Goal: Information Seeking & Learning: Learn about a topic

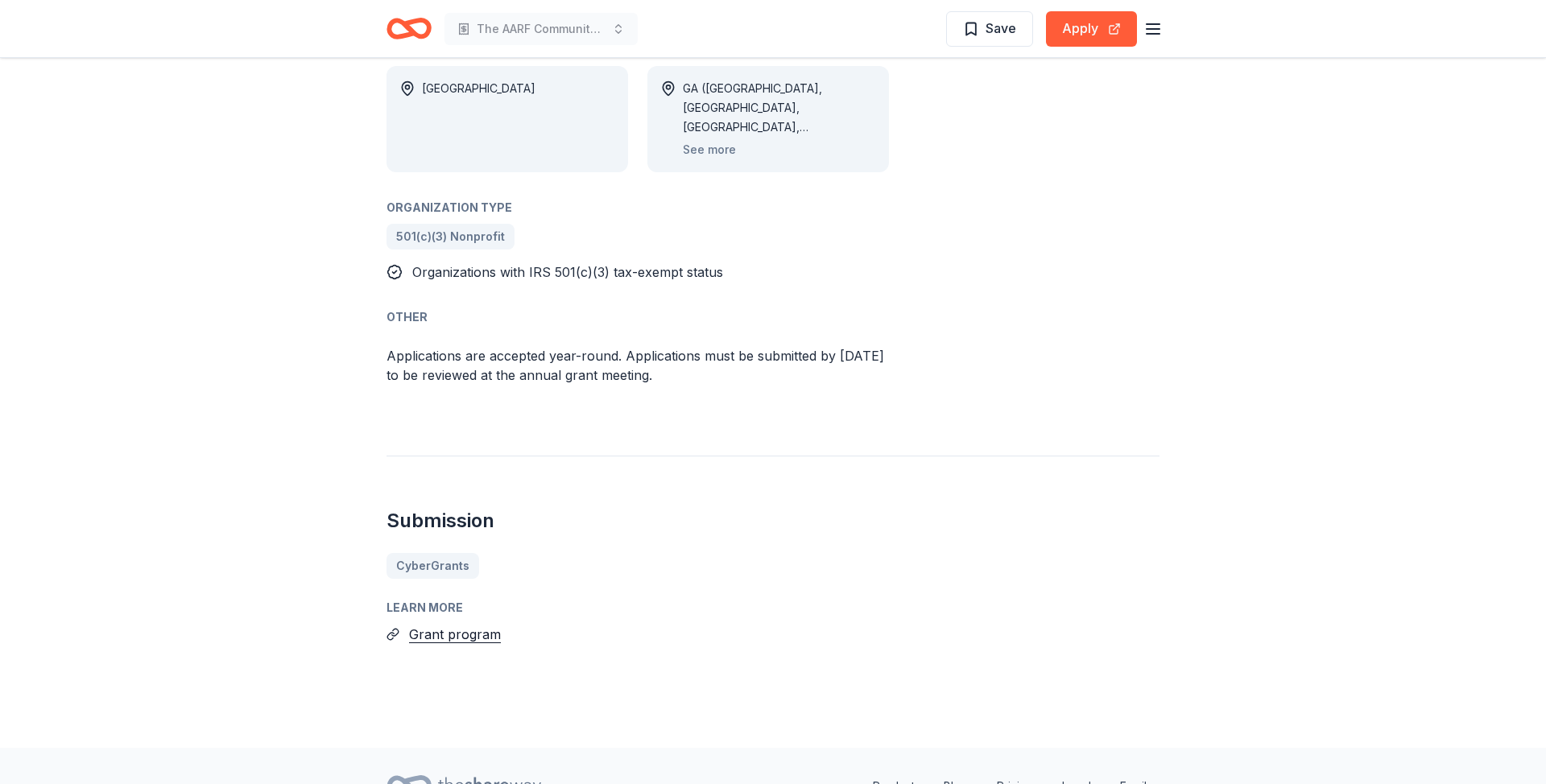
scroll to position [952, 0]
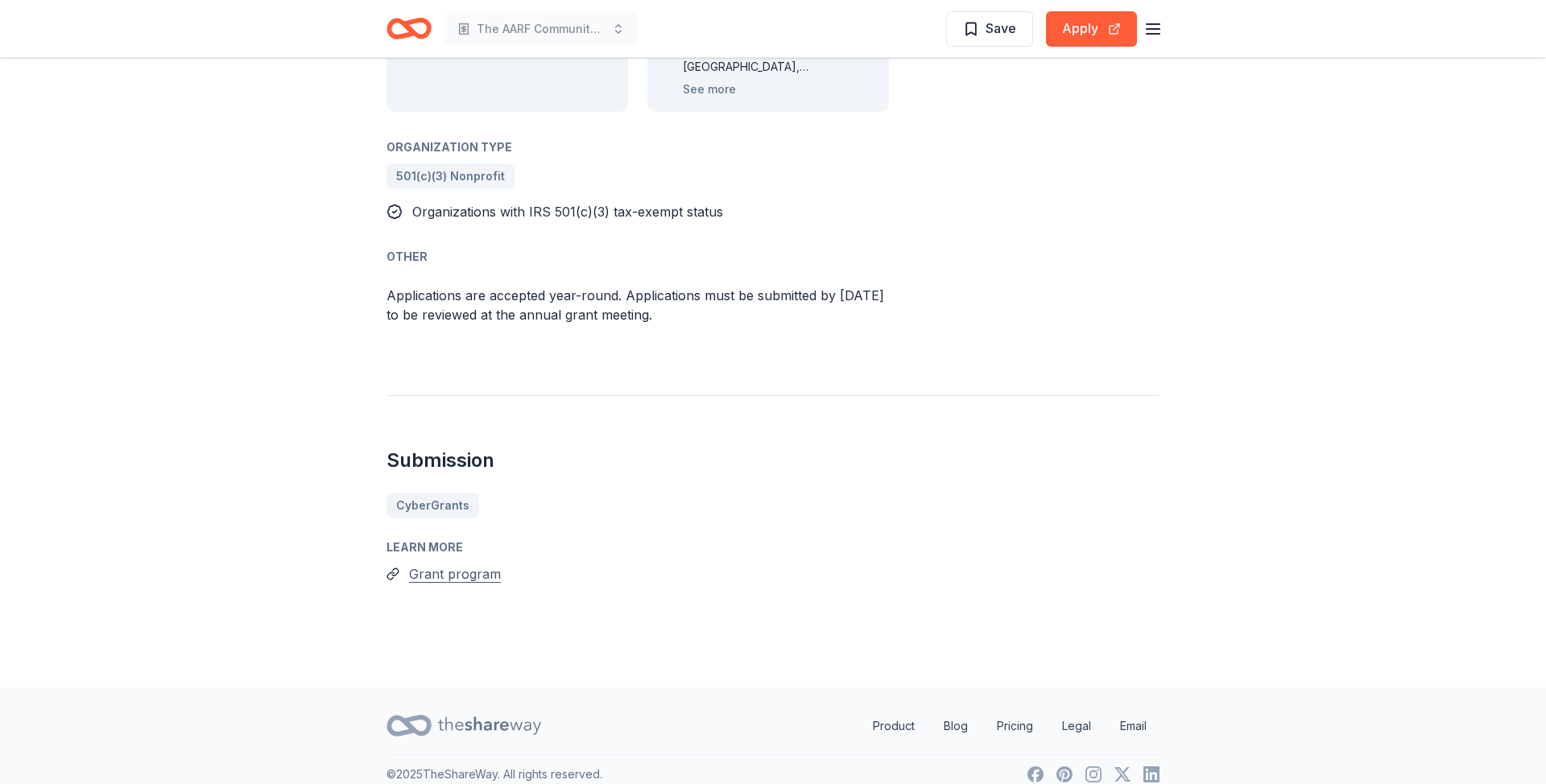
click at [482, 563] on button "Grant program" at bounding box center [454, 573] width 92 height 21
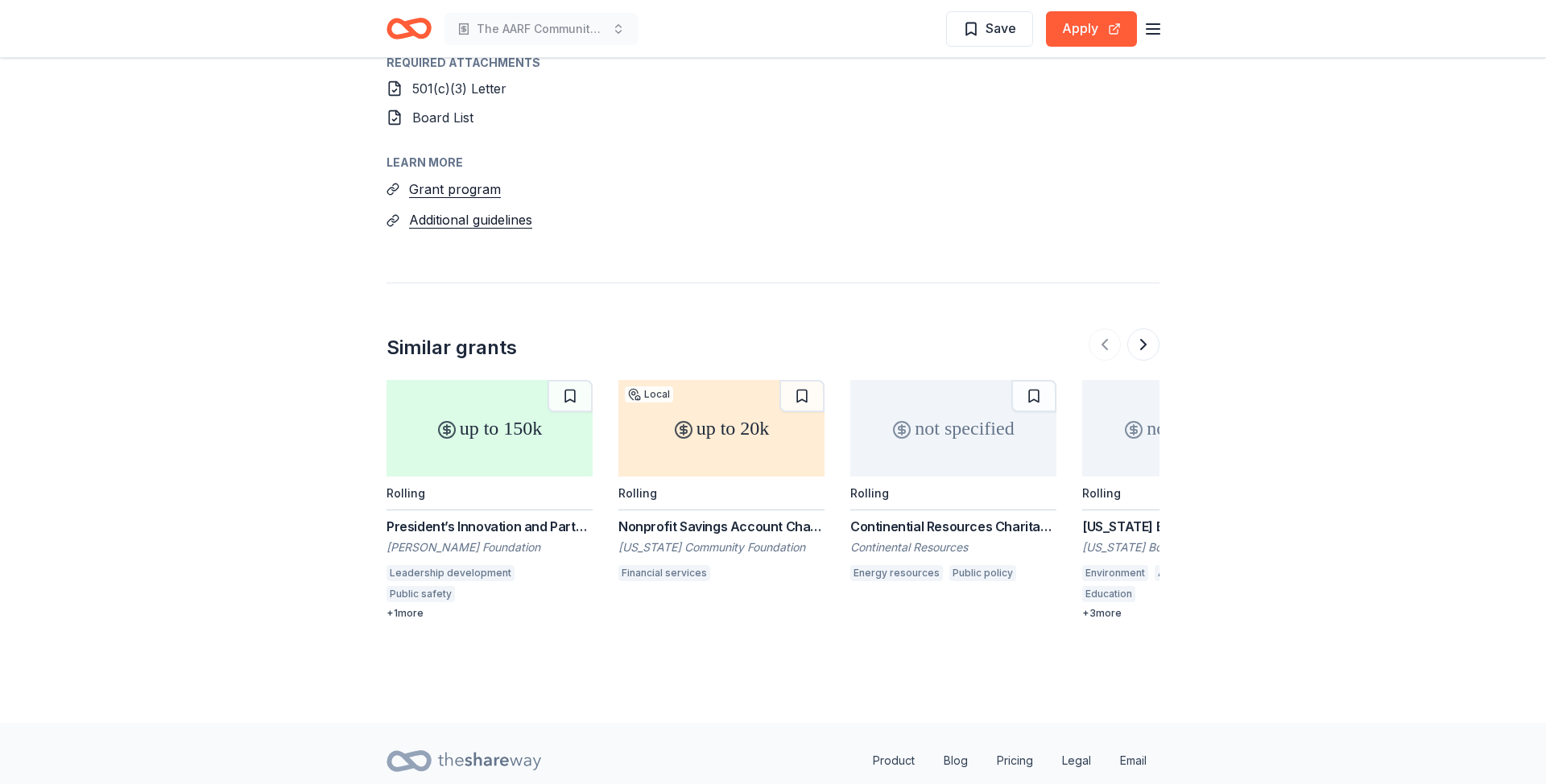
scroll to position [1664, 0]
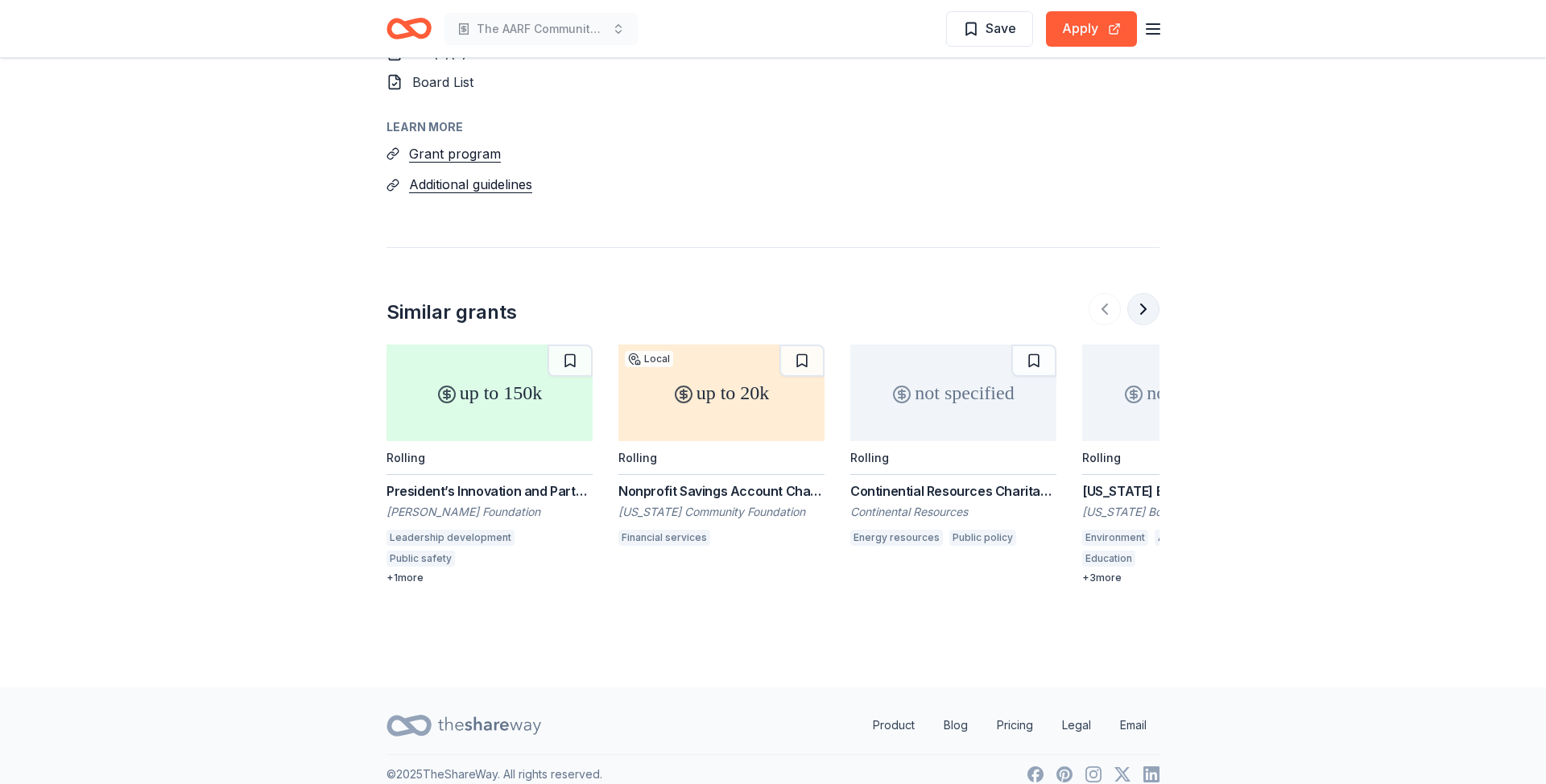
click at [1147, 297] on button at bounding box center [1143, 308] width 32 height 32
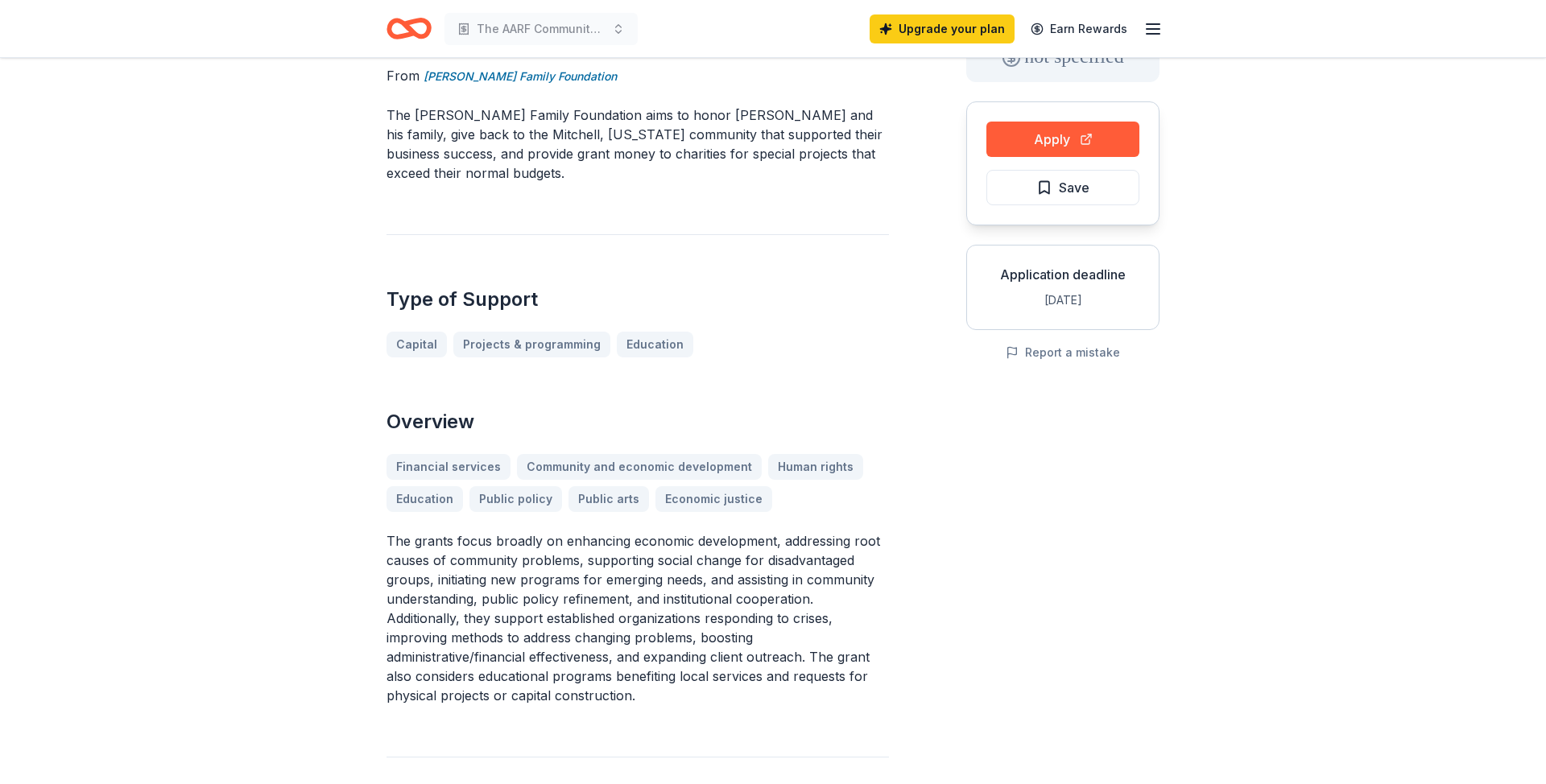
scroll to position [0, 0]
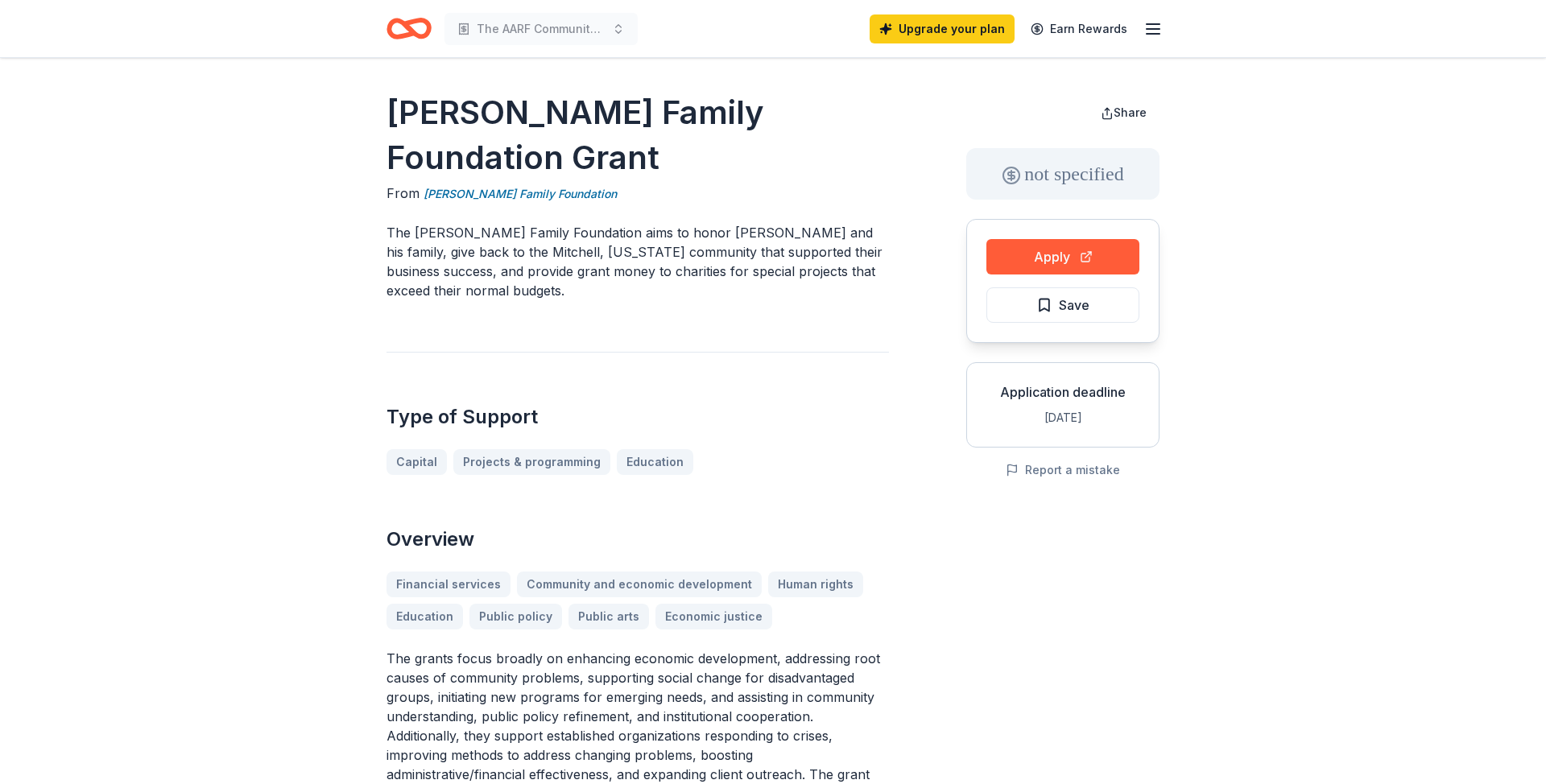
click at [402, 30] on icon "Home" at bounding box center [409, 28] width 45 height 37
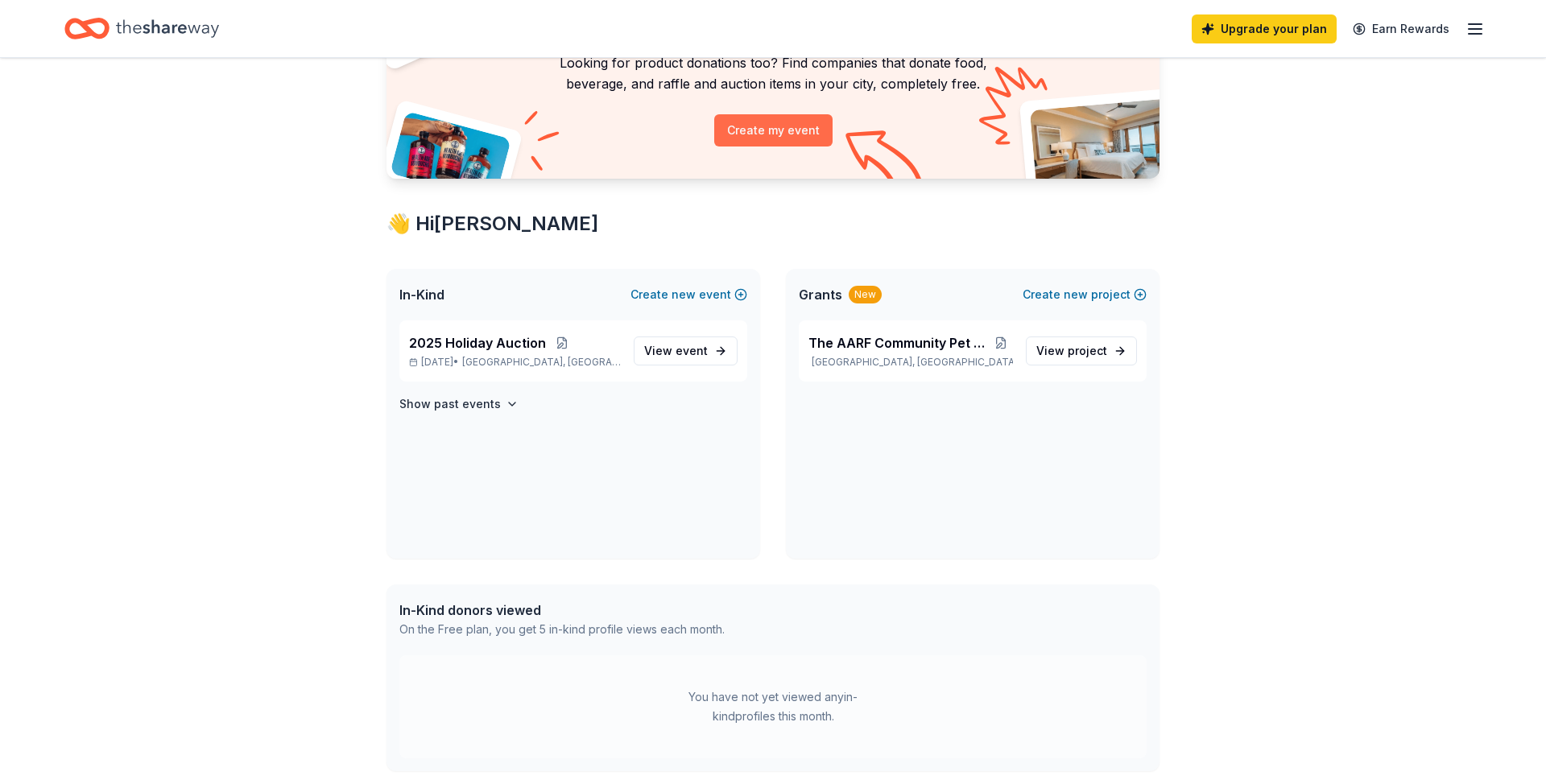
scroll to position [148, 0]
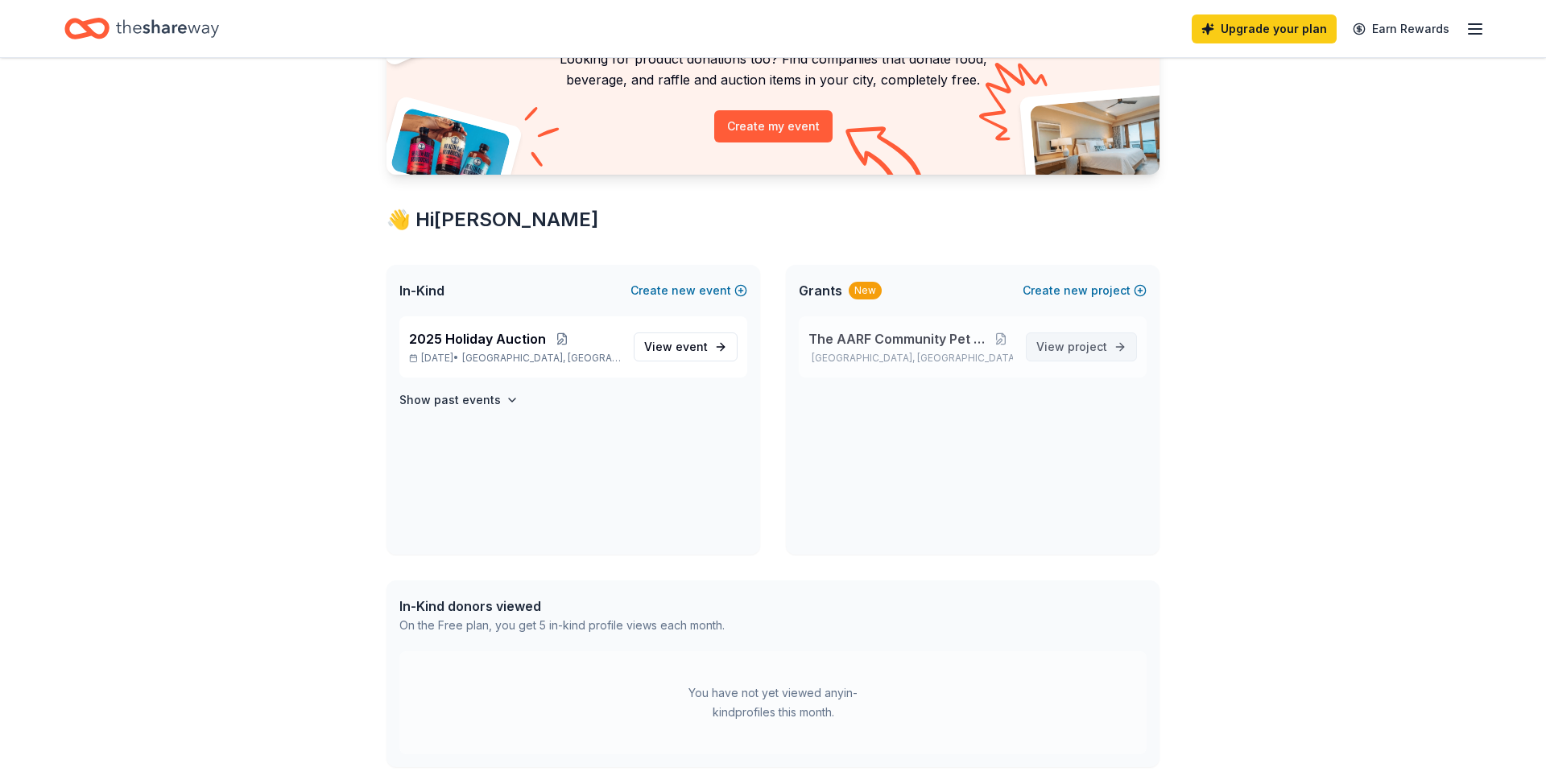
click at [1067, 347] on span "View project" at bounding box center [1072, 346] width 71 height 19
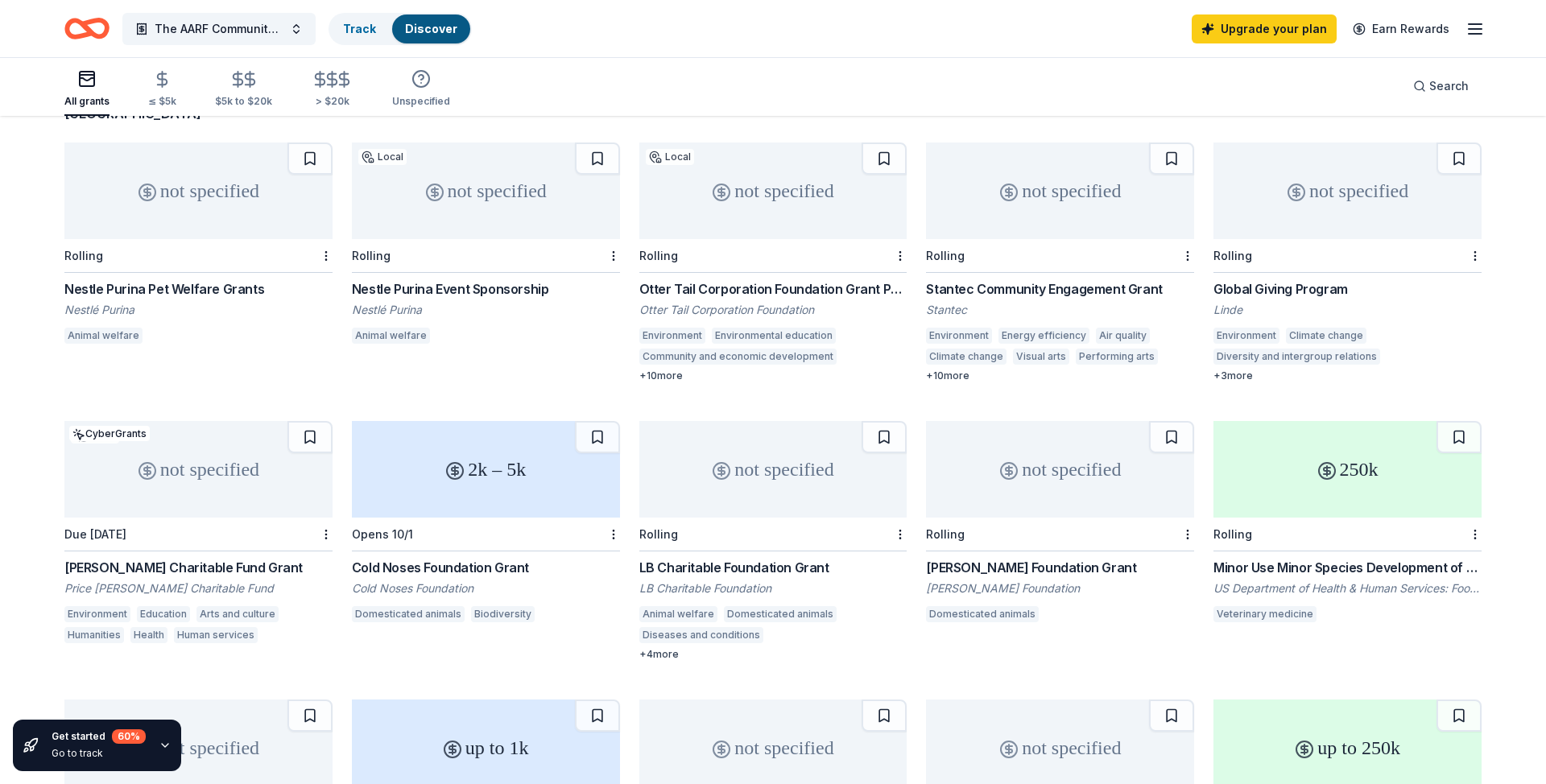
scroll to position [148, 0]
click at [1089, 278] on div "Stantec Community Engagement Grant" at bounding box center [1060, 287] width 268 height 19
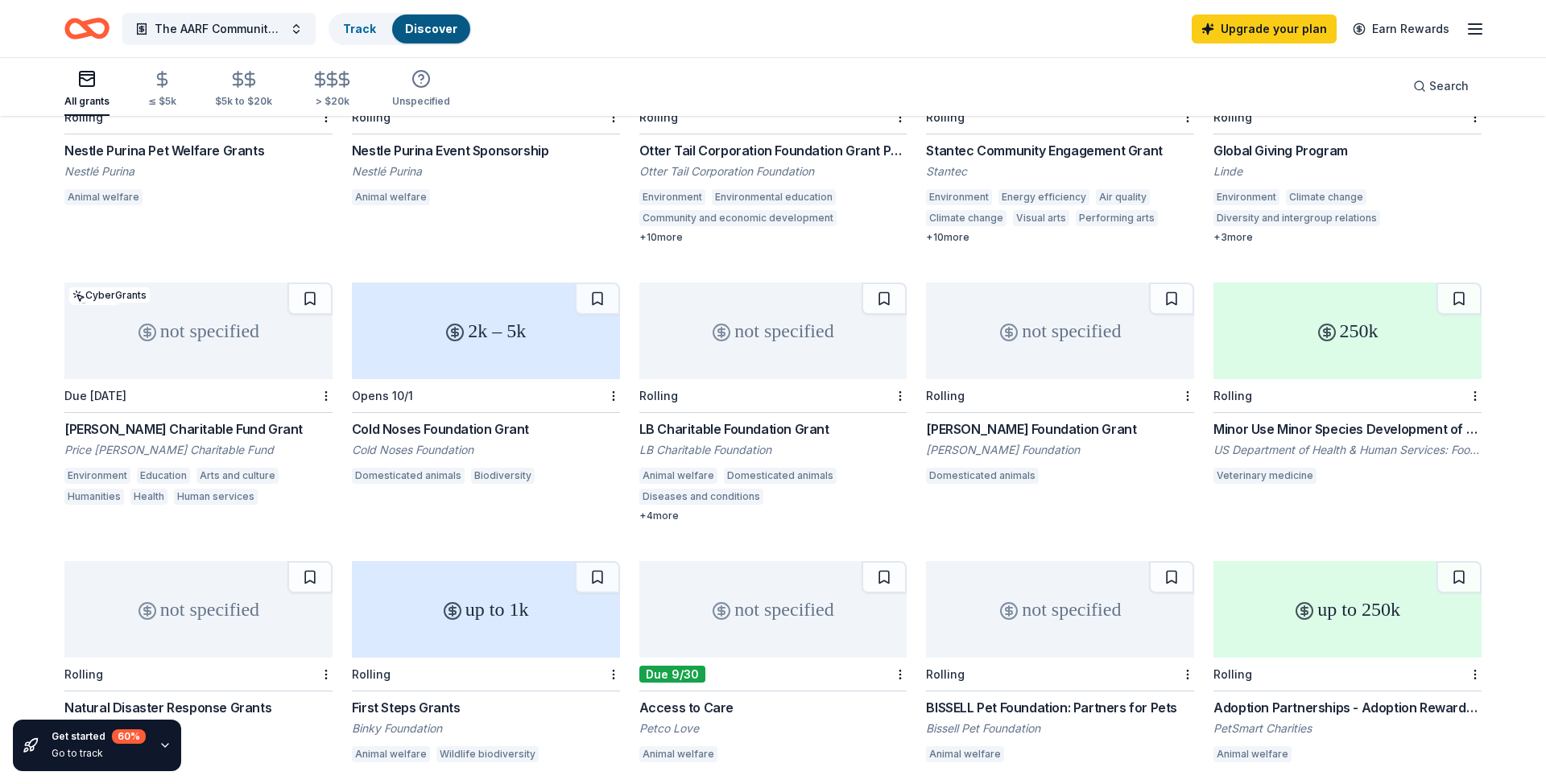
scroll to position [299, 0]
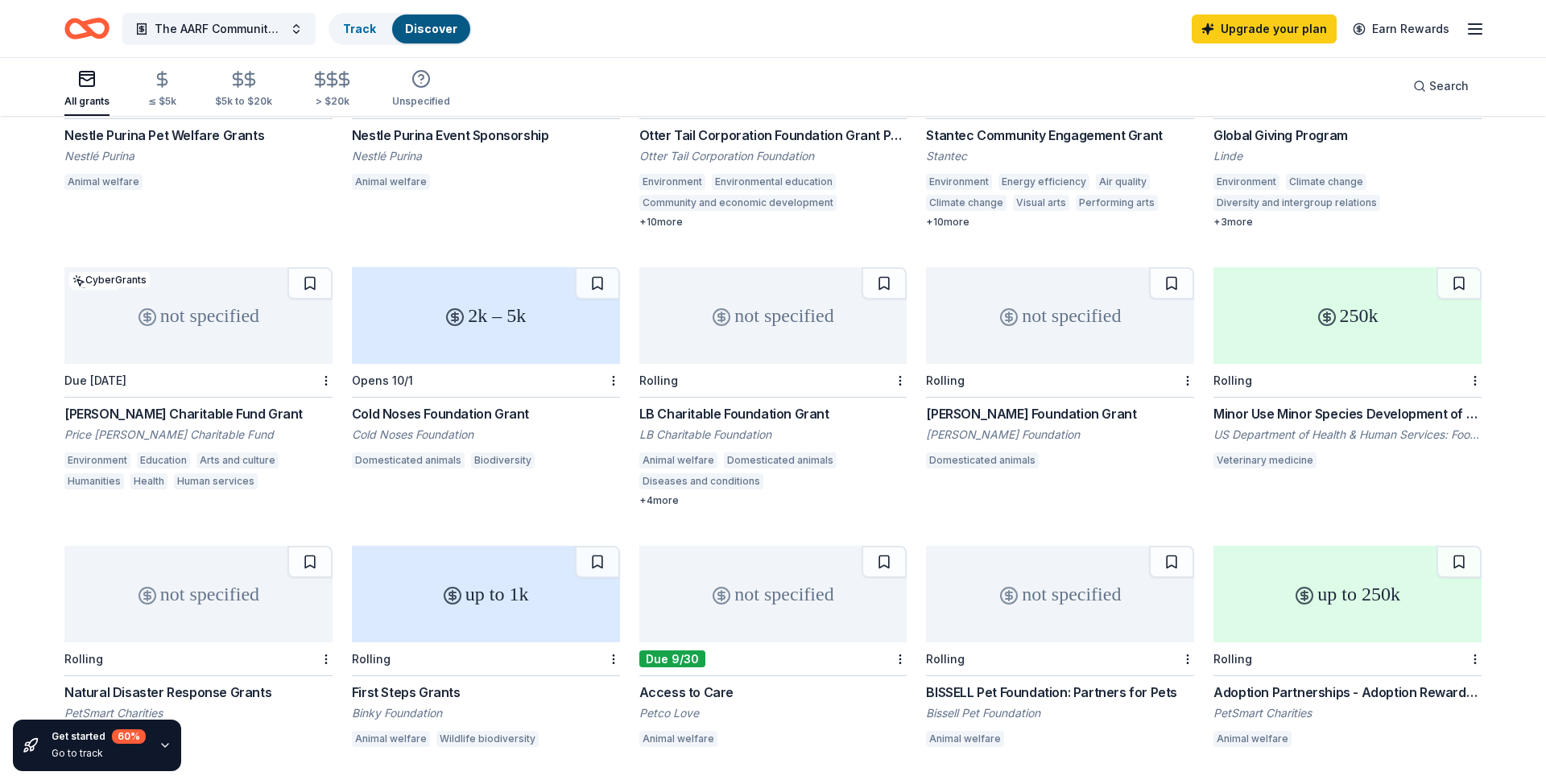
click at [1078, 404] on div "[PERSON_NAME] Foundation Grant" at bounding box center [1060, 413] width 268 height 19
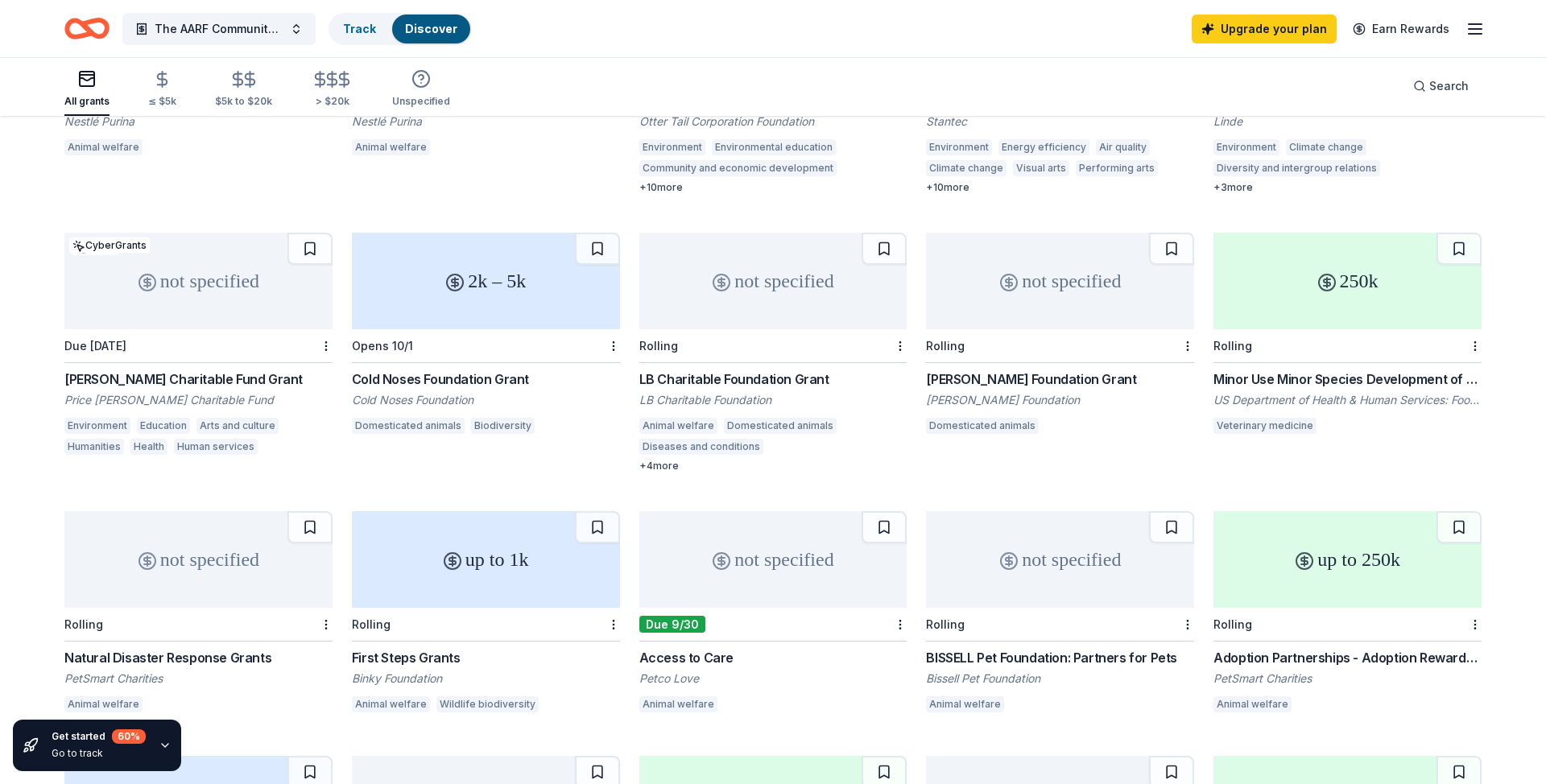
scroll to position [342, 0]
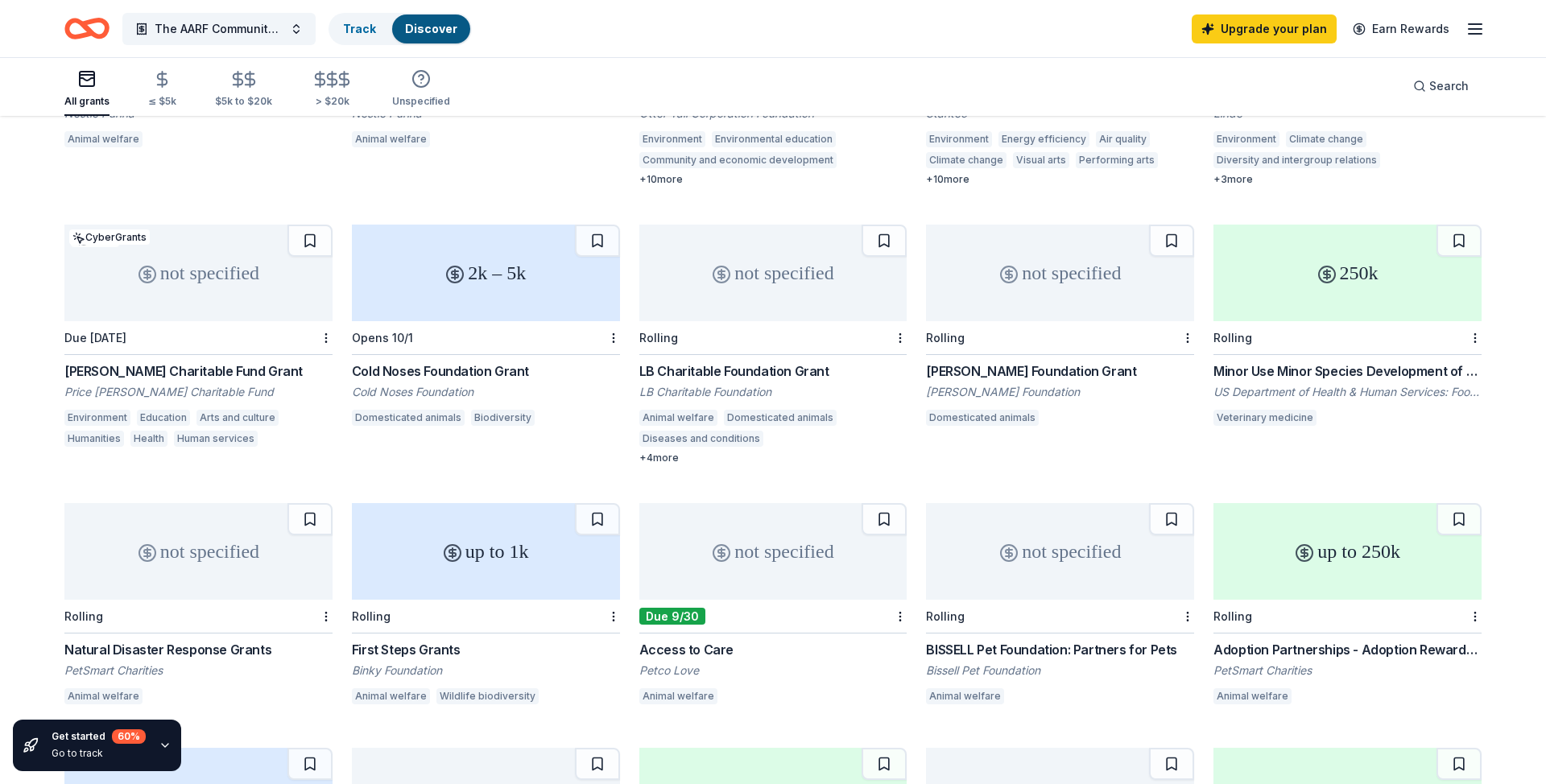
click at [763, 361] on div "LB Charitable Foundation Grant" at bounding box center [773, 370] width 268 height 19
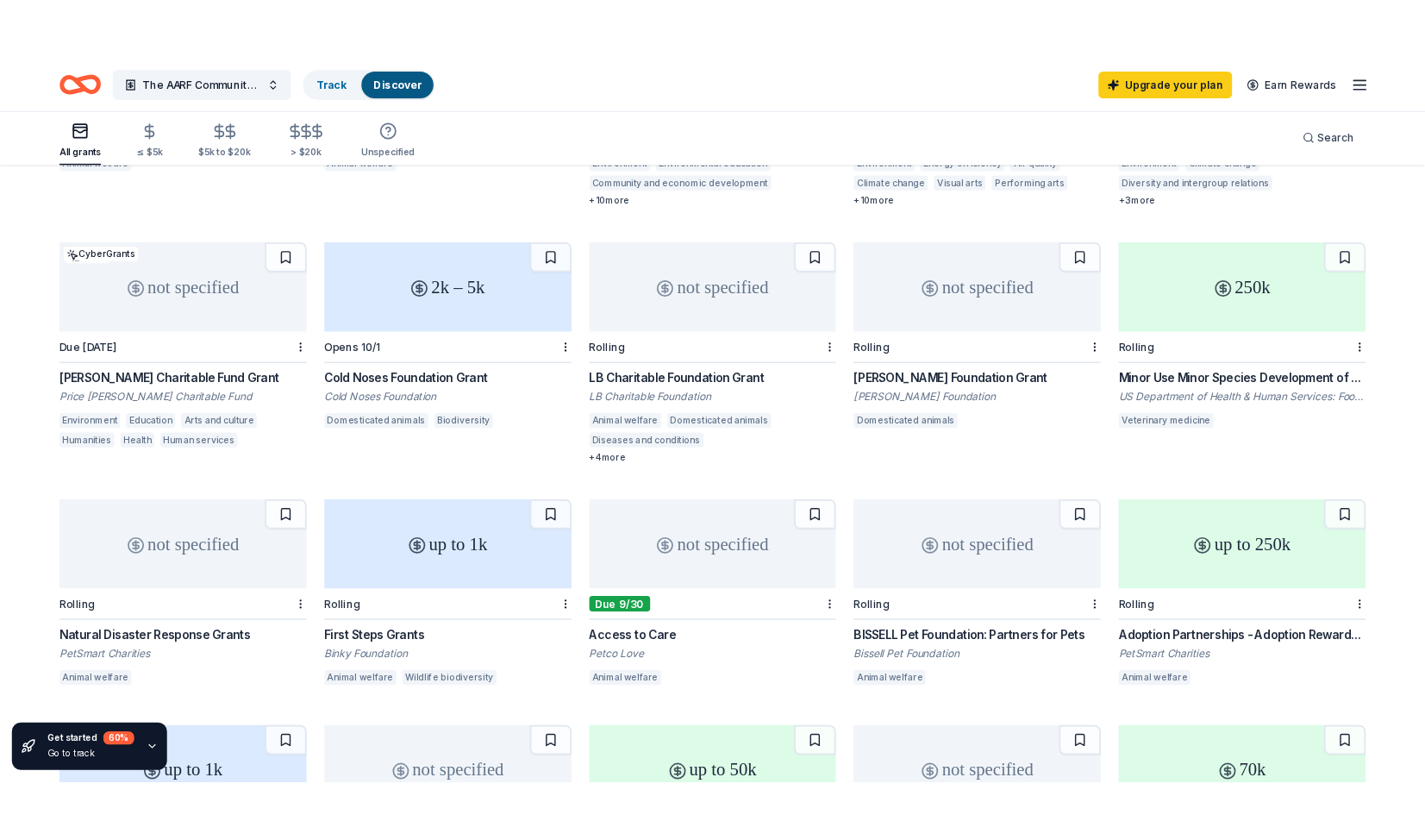
scroll to position [394, 0]
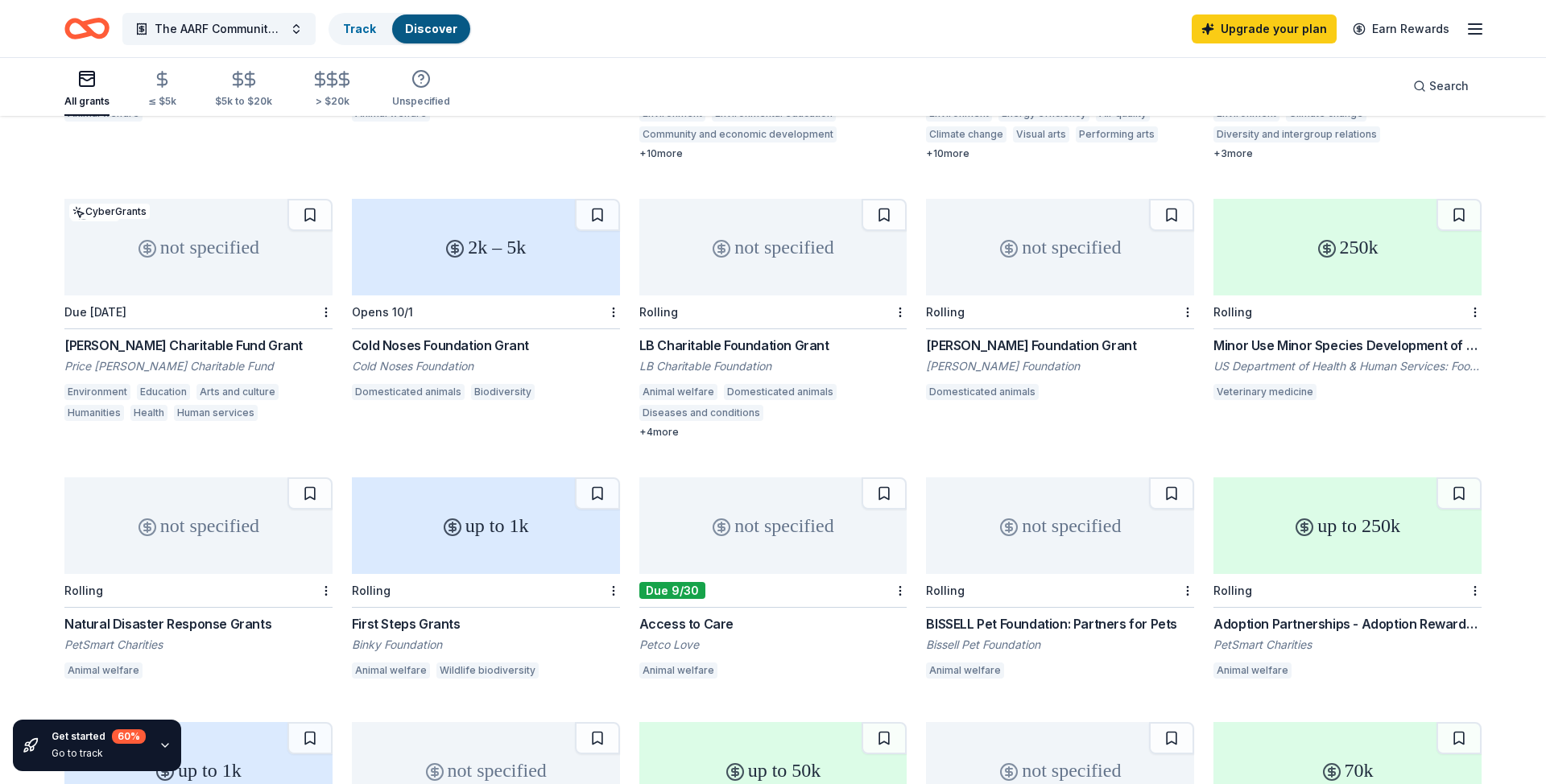
click at [495, 335] on div "Cold Noses Foundation Grant" at bounding box center [486, 345] width 268 height 19
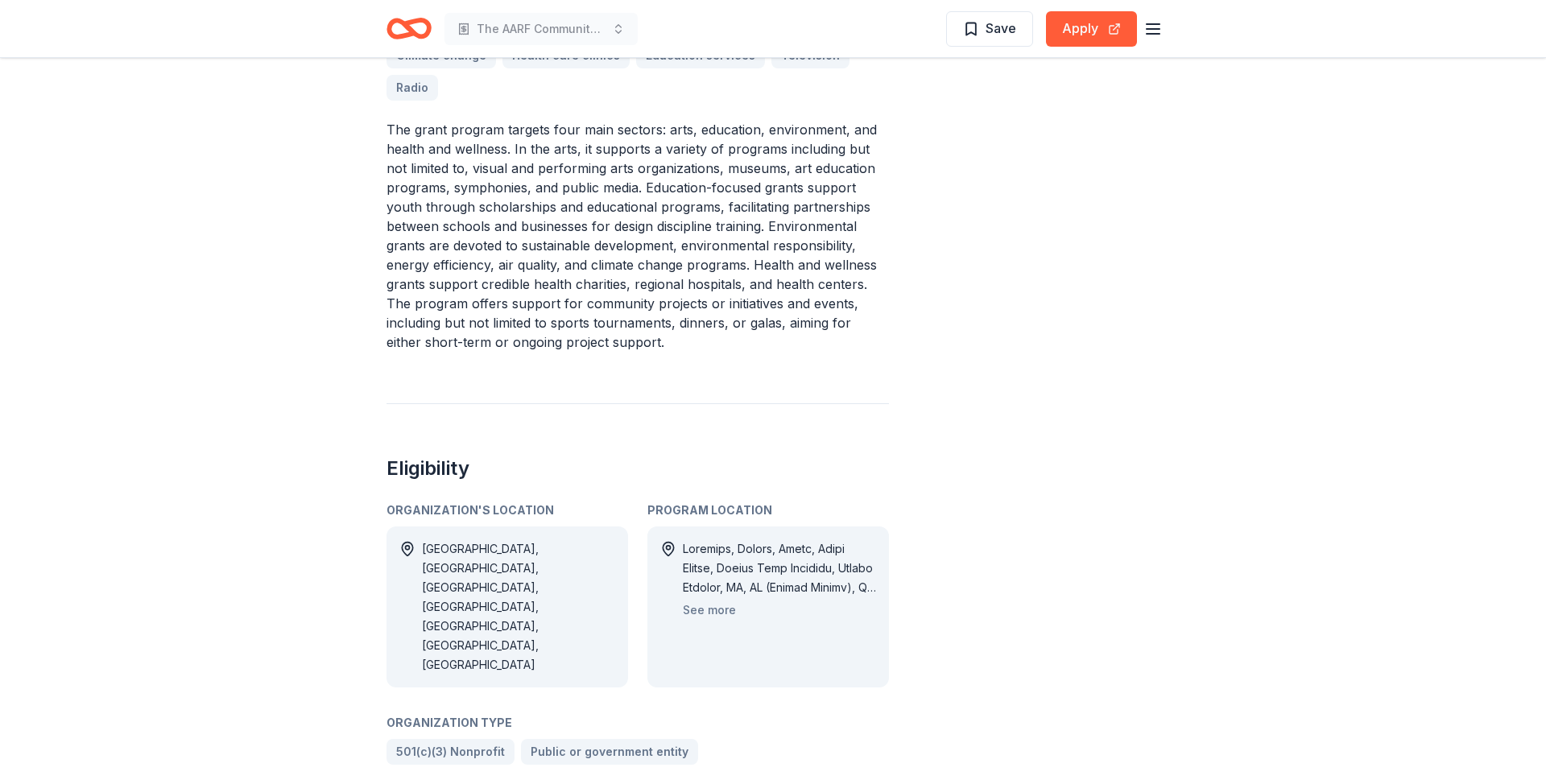
scroll to position [707, 0]
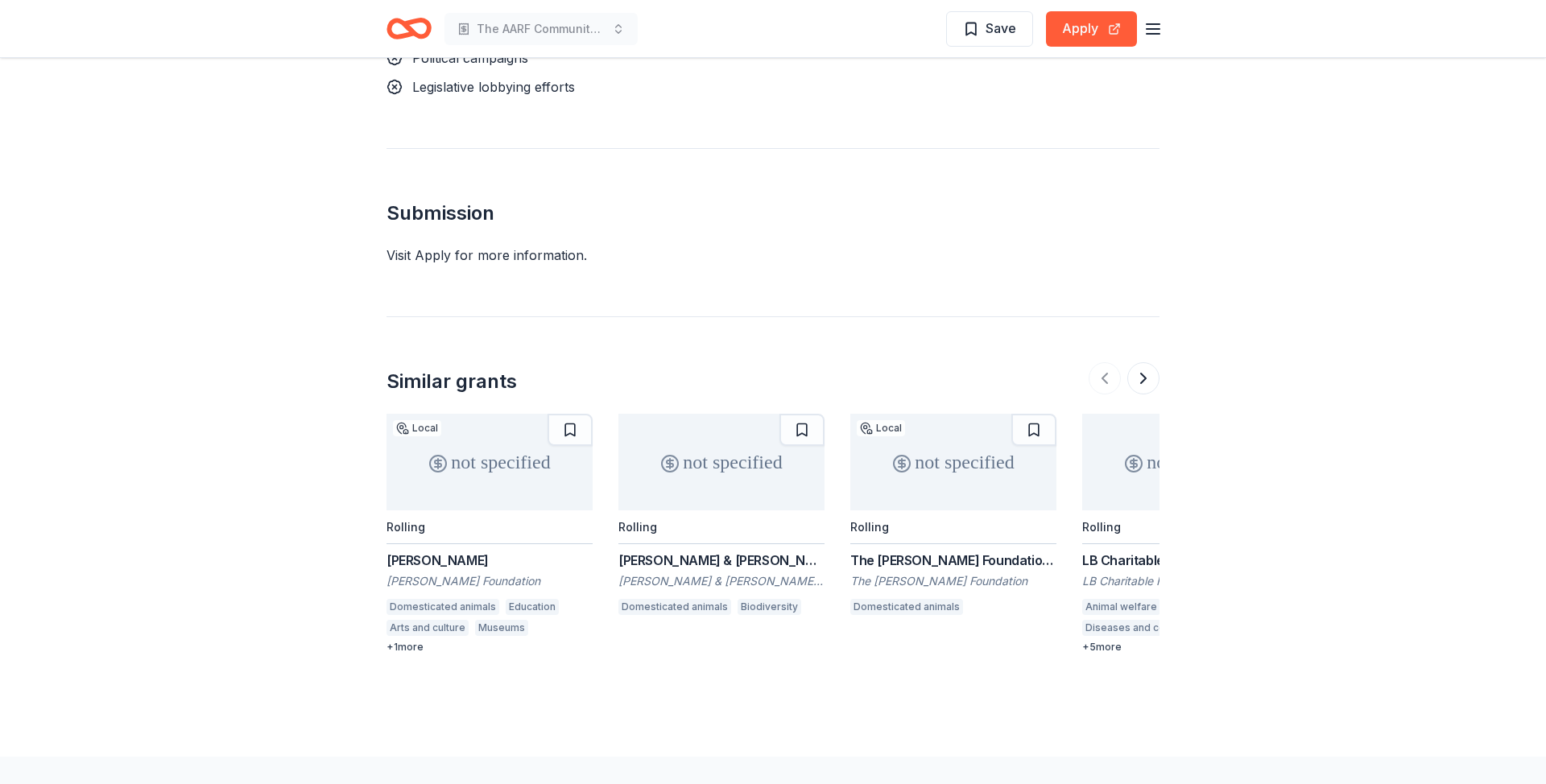
scroll to position [1405, 0]
click at [442, 559] on div "Boyd Grant" at bounding box center [490, 559] width 206 height 19
click at [1101, 30] on button "Apply" at bounding box center [1092, 28] width 91 height 36
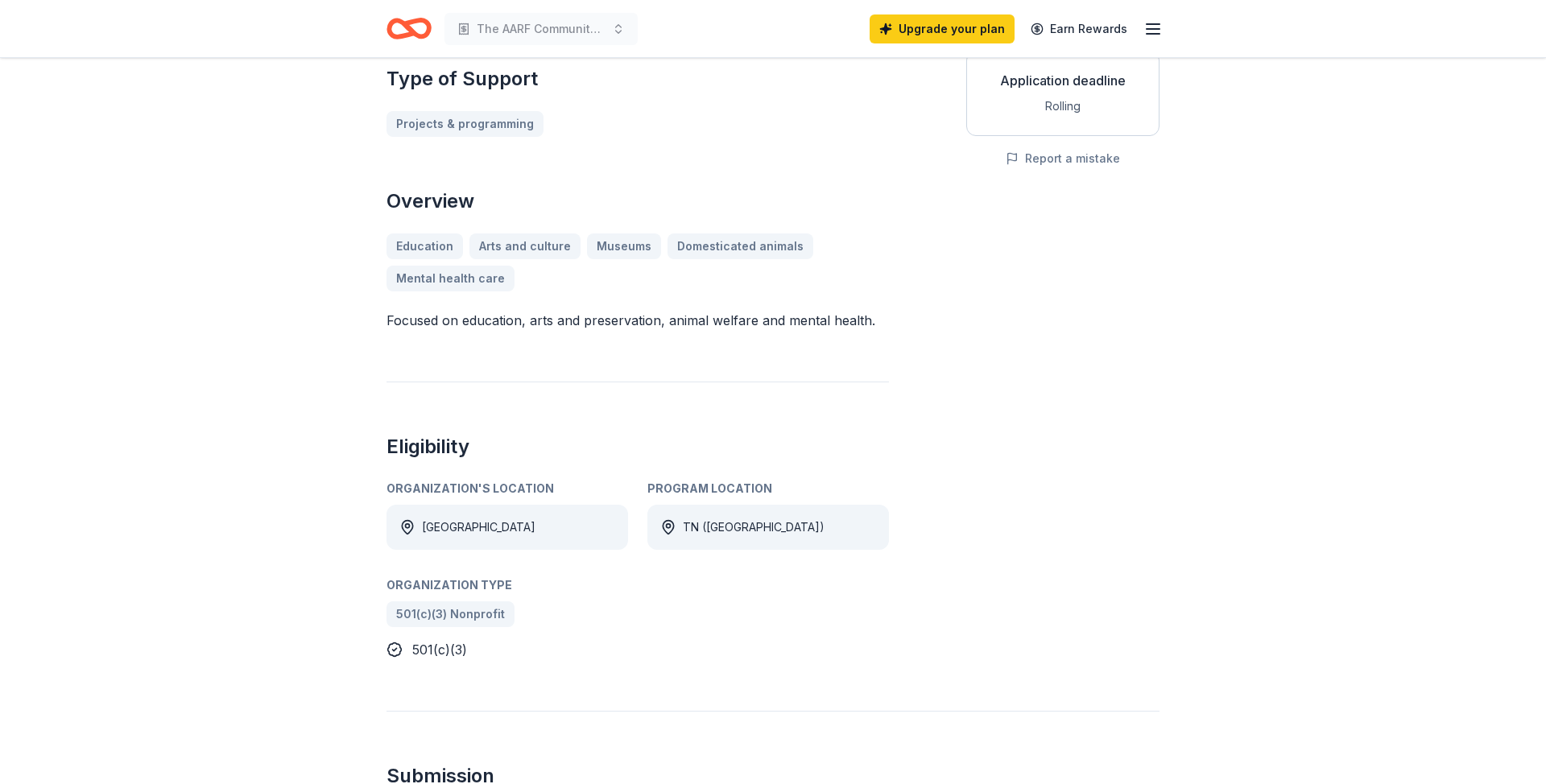
scroll to position [16, 0]
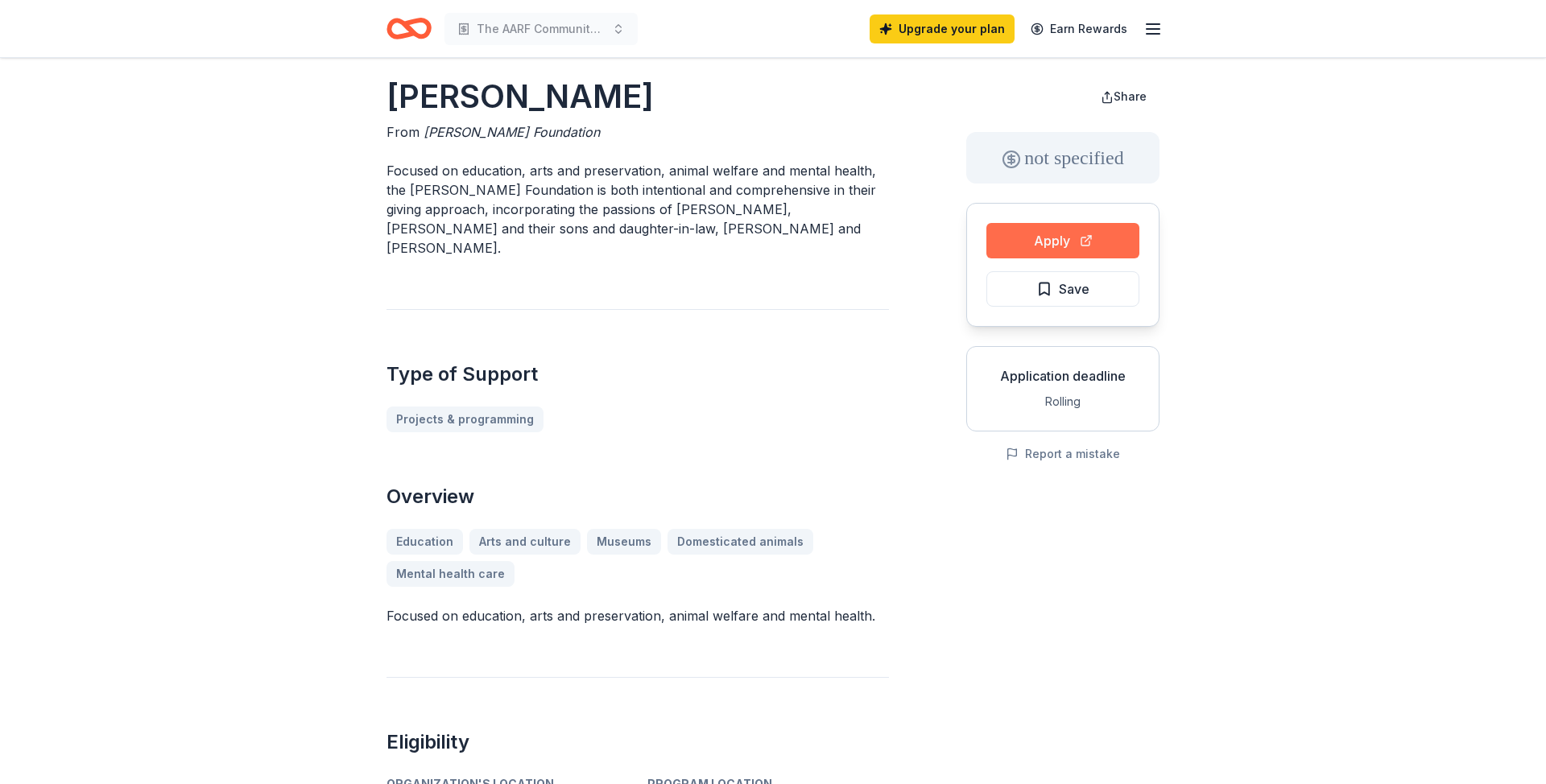
click at [1072, 237] on button "Apply" at bounding box center [1064, 241] width 153 height 36
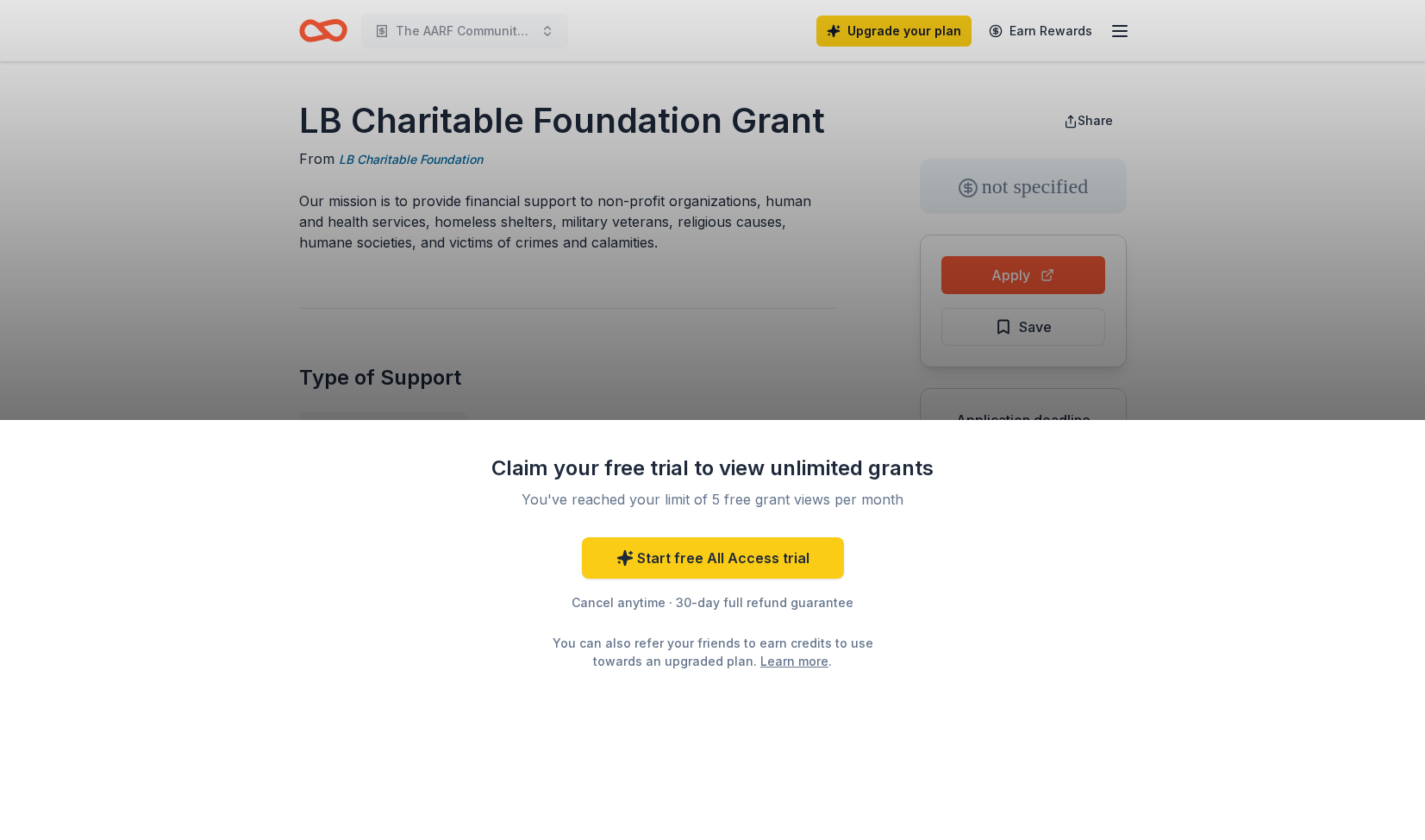
click at [1030, 271] on div "Claim your free trial to view unlimited grants You've reached your limit of 5 f…" at bounding box center [712, 420] width 1425 height 840
click at [706, 294] on div "Claim your free trial to view unlimited grants You've reached your limit of 5 f…" at bounding box center [712, 420] width 1425 height 840
drag, startPoint x: 752, startPoint y: 128, endPoint x: 572, endPoint y: 117, distance: 180.3
click at [588, 112] on div "Claim your free trial to view unlimited grants You've reached your limit of 5 f…" at bounding box center [712, 420] width 1425 height 840
